Goal: Task Accomplishment & Management: Understand process/instructions

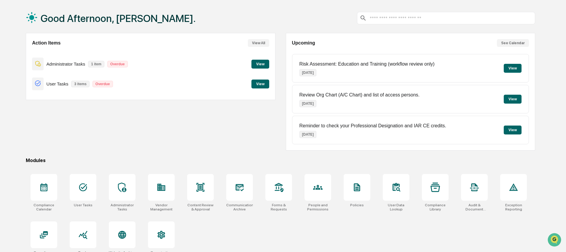
scroll to position [31, 0]
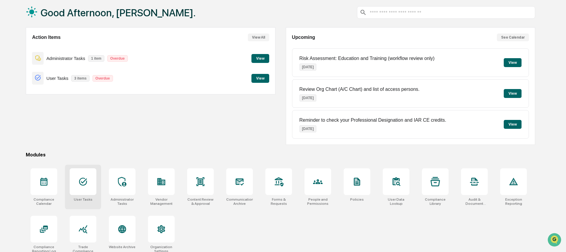
click at [77, 182] on div at bounding box center [83, 181] width 27 height 27
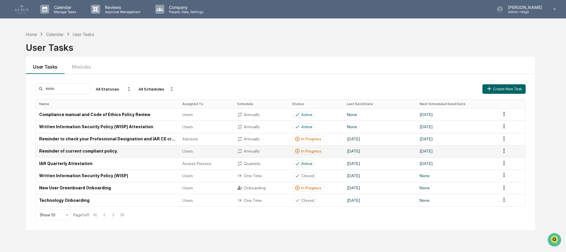
click at [69, 150] on td "Reminder of current compliant policy." at bounding box center [107, 151] width 143 height 12
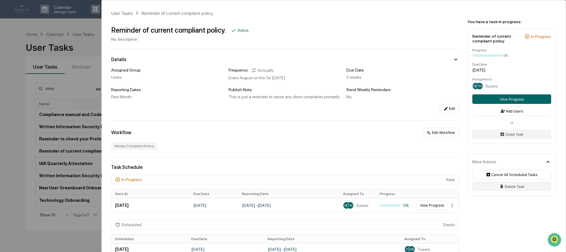
click at [13, 85] on div "User Tasks Reminder of current compliant policy. Reminder of current compliant …" at bounding box center [283, 126] width 566 height 252
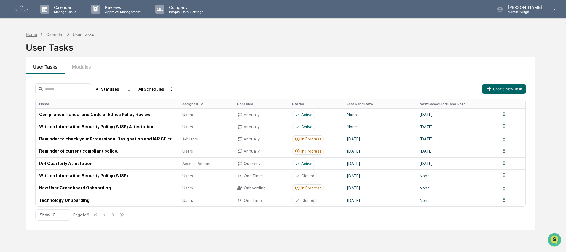
click at [34, 34] on div "Home" at bounding box center [31, 34] width 11 height 5
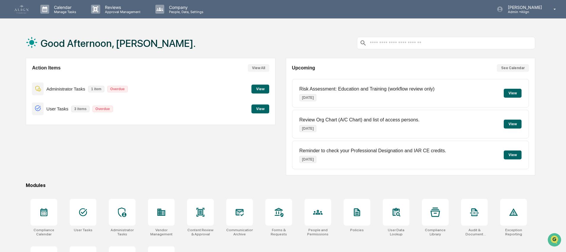
click at [256, 108] on button "View" at bounding box center [261, 108] width 18 height 9
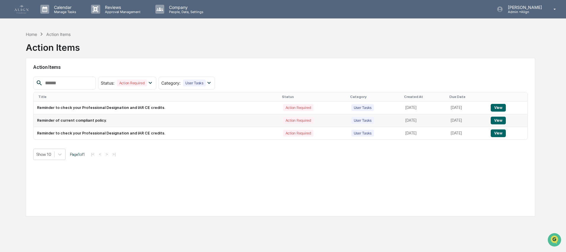
click at [121, 125] on td "Reminder of current compliant policy." at bounding box center [157, 120] width 246 height 13
click at [506, 119] on button "View" at bounding box center [498, 121] width 15 height 8
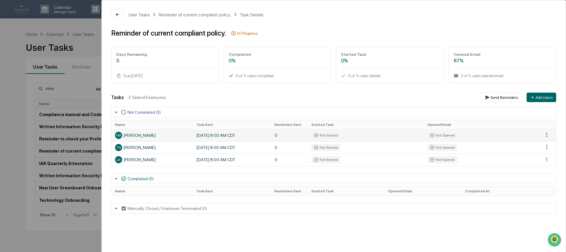
click at [155, 139] on div "NB Natalia Benson" at bounding box center [152, 135] width 74 height 7
click at [313, 139] on div "Not Started" at bounding box center [326, 135] width 29 height 7
click at [437, 136] on div "Not Opened" at bounding box center [443, 135] width 30 height 7
click at [14, 112] on div "User Tasks Reminder of current compliant policy. Task Details Reminder of curre…" at bounding box center [283, 126] width 566 height 252
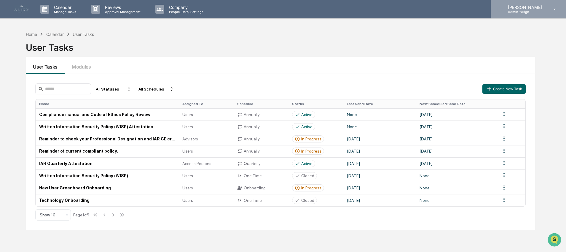
click at [504, 9] on icon at bounding box center [500, 9] width 7 height 7
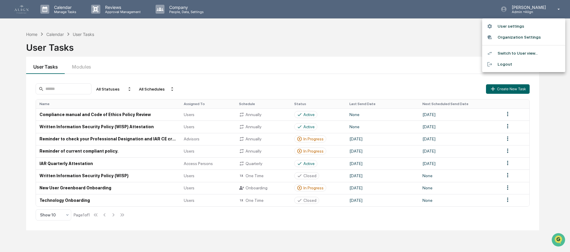
click at [501, 27] on li "User settings" at bounding box center [523, 26] width 83 height 11
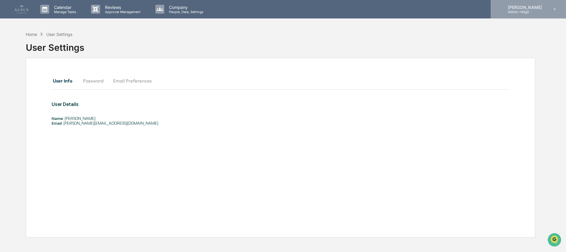
click at [516, 9] on p "[PERSON_NAME]" at bounding box center [525, 7] width 42 height 5
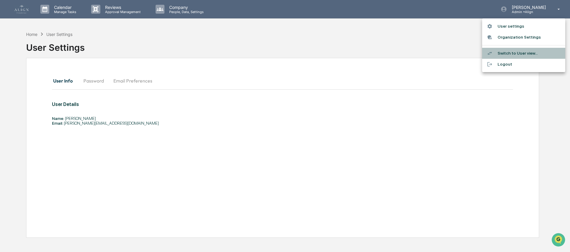
click at [507, 51] on li "Switch to User view..." at bounding box center [523, 53] width 83 height 11
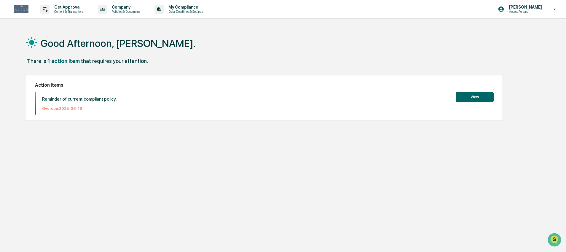
click at [461, 98] on button "View" at bounding box center [475, 97] width 38 height 10
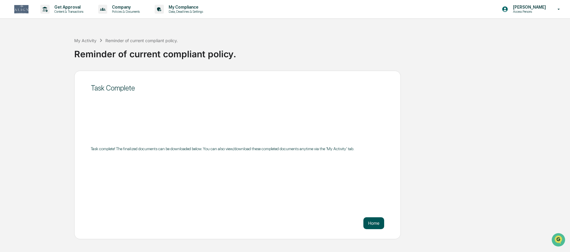
click at [371, 222] on button "Home" at bounding box center [373, 223] width 21 height 12
